Goal: Task Accomplishment & Management: Manage account settings

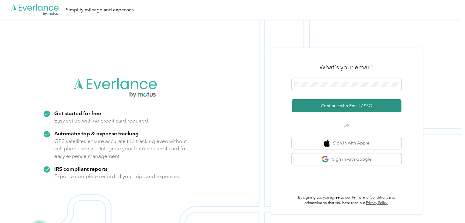
click at [340, 105] on button "Continue with Email / SSO" at bounding box center [347, 105] width 110 height 13
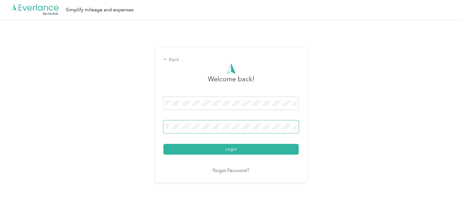
click at [163, 144] on button "Login" at bounding box center [230, 149] width 135 height 11
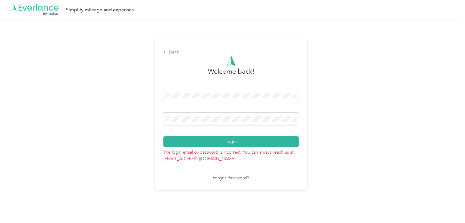
click at [163, 136] on button "Login" at bounding box center [230, 141] width 135 height 11
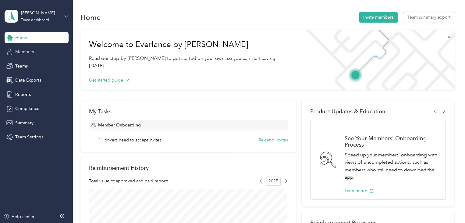
click at [32, 51] on div "Members" at bounding box center [37, 51] width 64 height 11
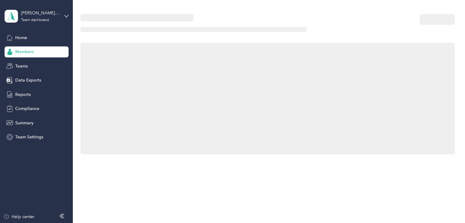
click at [32, 51] on span "Members" at bounding box center [24, 51] width 19 height 6
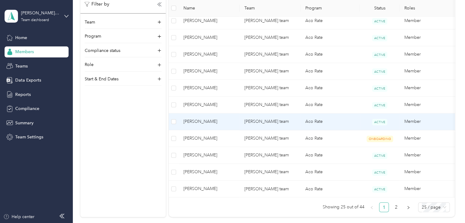
scroll to position [428, 0]
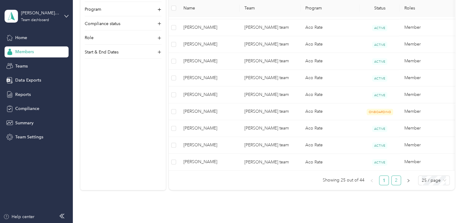
click at [398, 183] on link "2" at bounding box center [396, 179] width 9 height 9
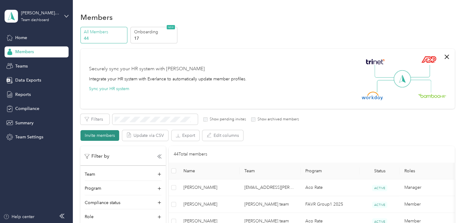
click at [101, 136] on button "Invite members" at bounding box center [99, 135] width 39 height 11
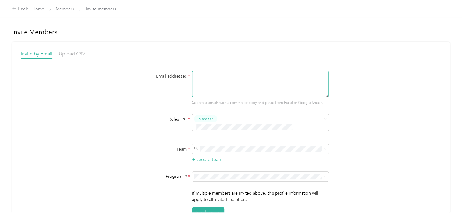
click at [201, 75] on textarea at bounding box center [260, 84] width 137 height 26
type textarea "[EMAIL_ADDRESS][PERSON_NAME][DOMAIN_NAME]"
click at [208, 155] on div "[PERSON_NAME] team [PERSON_NAME]" at bounding box center [259, 155] width 128 height 14
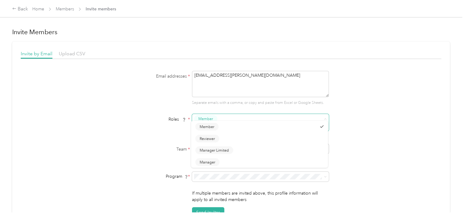
click at [204, 117] on span "Member" at bounding box center [205, 118] width 15 height 5
click at [205, 128] on span "Member" at bounding box center [207, 125] width 15 height 5
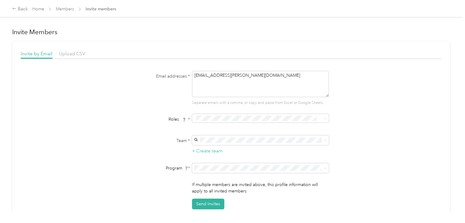
click at [202, 129] on li "Member" at bounding box center [259, 125] width 137 height 12
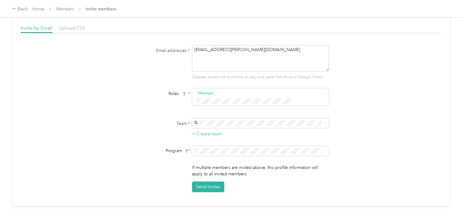
scroll to position [28, 0]
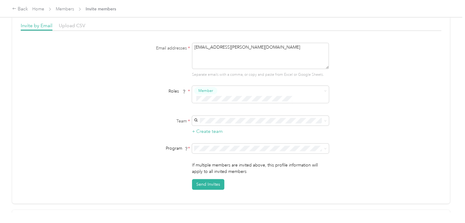
click at [209, 67] on ol "CPM Programs Aco Rate (CPM) Aco Rate A (CPM) Aco Rate B - Kens/[PERSON_NAME] (C…" at bounding box center [259, 89] width 137 height 85
click at [215, 63] on span "Aco Rate (CPM)" at bounding box center [210, 62] width 30 height 5
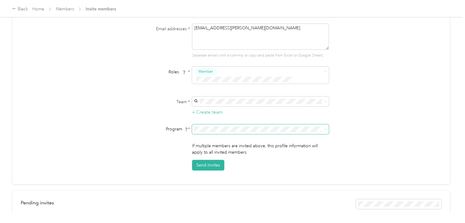
scroll to position [52, 0]
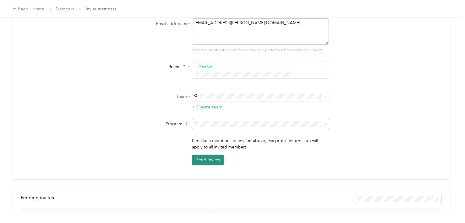
click at [213, 154] on button "Send Invites" at bounding box center [208, 159] width 32 height 11
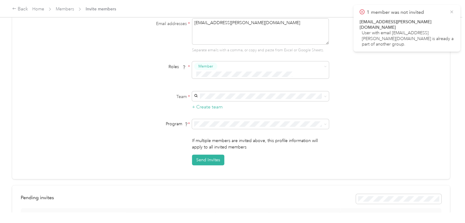
click at [452, 13] on icon at bounding box center [451, 11] width 5 height 5
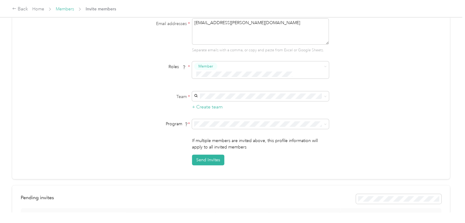
click at [71, 9] on link "Members" at bounding box center [65, 8] width 18 height 5
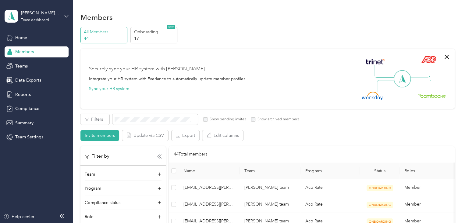
click at [63, 216] on icon at bounding box center [61, 215] width 5 height 5
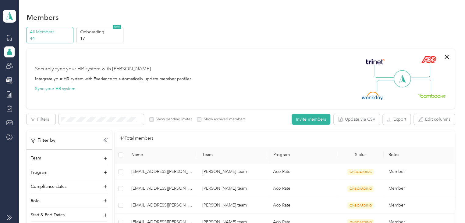
click at [10, 216] on icon at bounding box center [9, 217] width 5 height 5
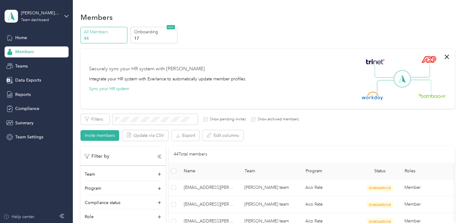
click at [16, 215] on div "Help center" at bounding box center [18, 216] width 31 height 6
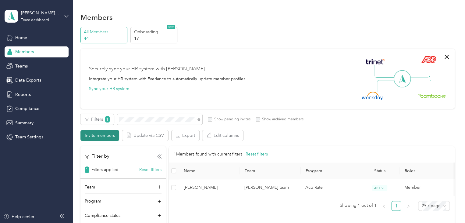
click at [111, 134] on button "Invite members" at bounding box center [99, 135] width 39 height 11
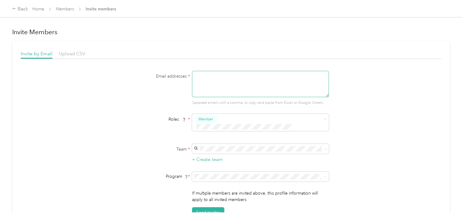
click at [231, 83] on textarea at bounding box center [260, 84] width 137 height 26
type textarea "[EMAIL_ADDRESS][PERSON_NAME][DOMAIN_NAME]"
click at [208, 150] on span "[PERSON_NAME] team" at bounding box center [217, 150] width 45 height 5
click at [206, 96] on ol "CPM Programs Aco Rate (CPM) Aco Rate A (CPM) Aco Rate B - Kens/[PERSON_NAME] (C…" at bounding box center [259, 119] width 137 height 85
click at [211, 96] on ol "CPM Programs Aco Rate (CPM) Aco Rate A (CPM) Aco Rate B - Kens/[PERSON_NAME] (C…" at bounding box center [259, 119] width 137 height 85
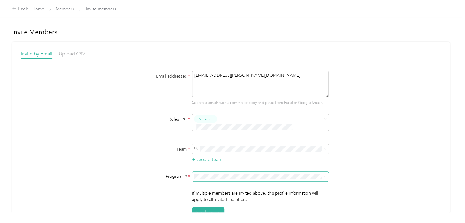
click at [223, 171] on span at bounding box center [260, 176] width 137 height 10
click at [204, 97] on ol "CPM Programs Aco Rate (CPM) Aco Rate A (CPM) Aco Rate B - Kens/[PERSON_NAME] (C…" at bounding box center [259, 118] width 137 height 85
click at [192, 171] on span at bounding box center [260, 176] width 137 height 10
click at [220, 93] on div "Aco Rate (CPM)" at bounding box center [259, 90] width 128 height 6
click at [206, 207] on button "Send Invites" at bounding box center [208, 212] width 32 height 11
